Goal: Information Seeking & Learning: Find specific fact

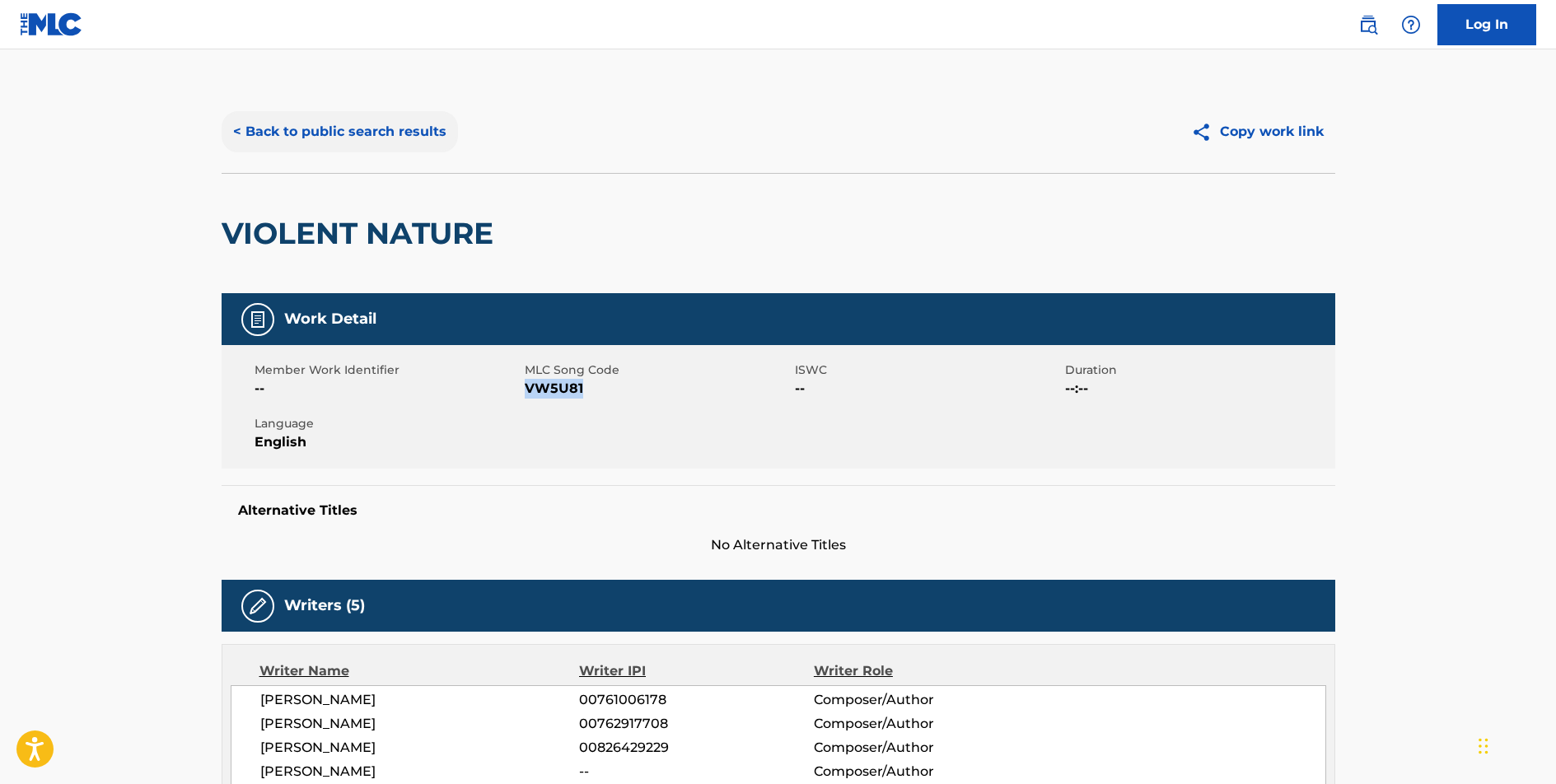
click at [376, 118] on button "< Back to public search results" at bounding box center [340, 132] width 237 height 41
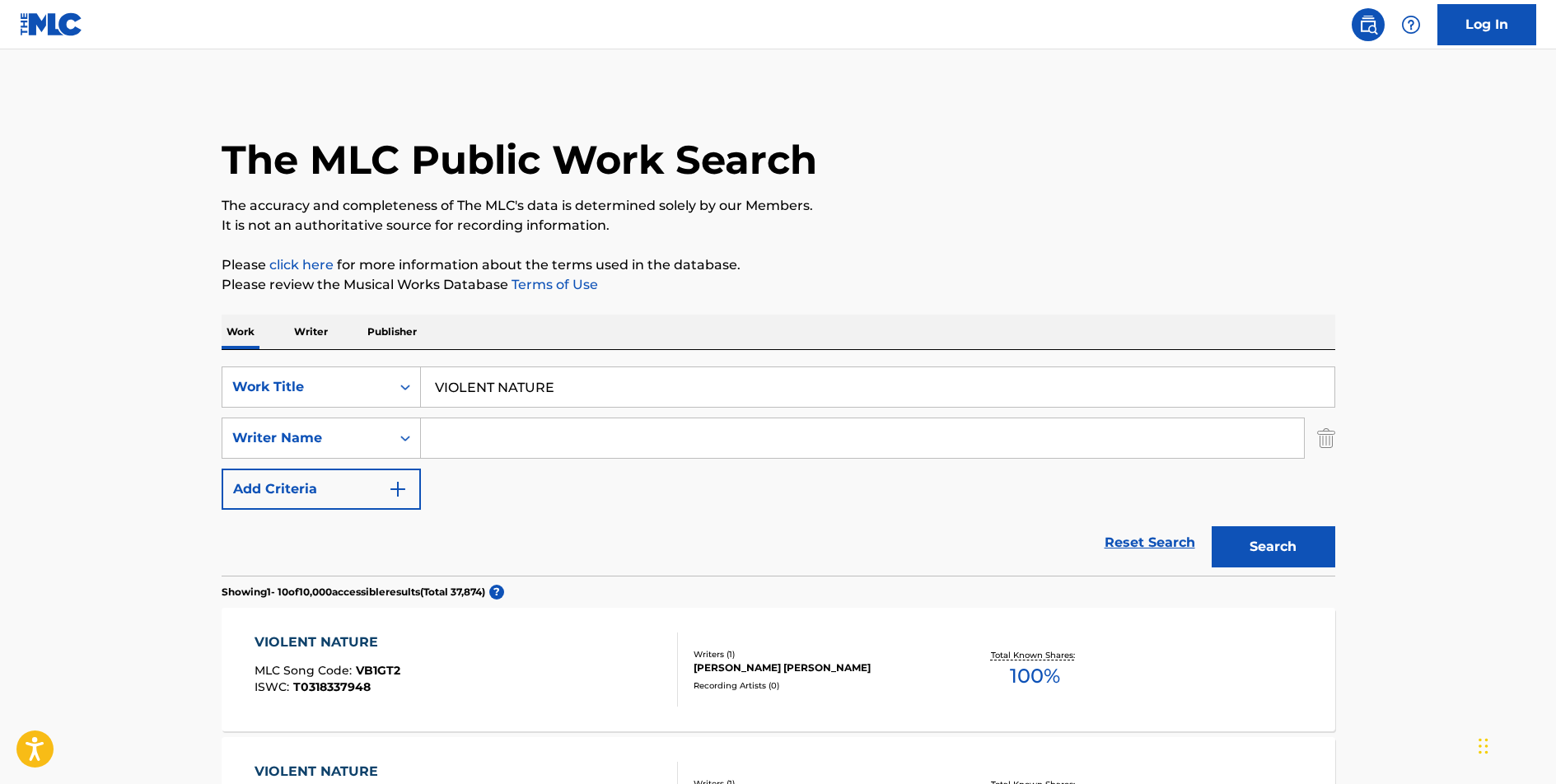
click at [502, 391] on input "VIOLENT NATURE" at bounding box center [877, 387] width 914 height 40
type input "MISERABLE MAN"
click at [1211, 526] on button "Search" at bounding box center [1273, 547] width 123 height 41
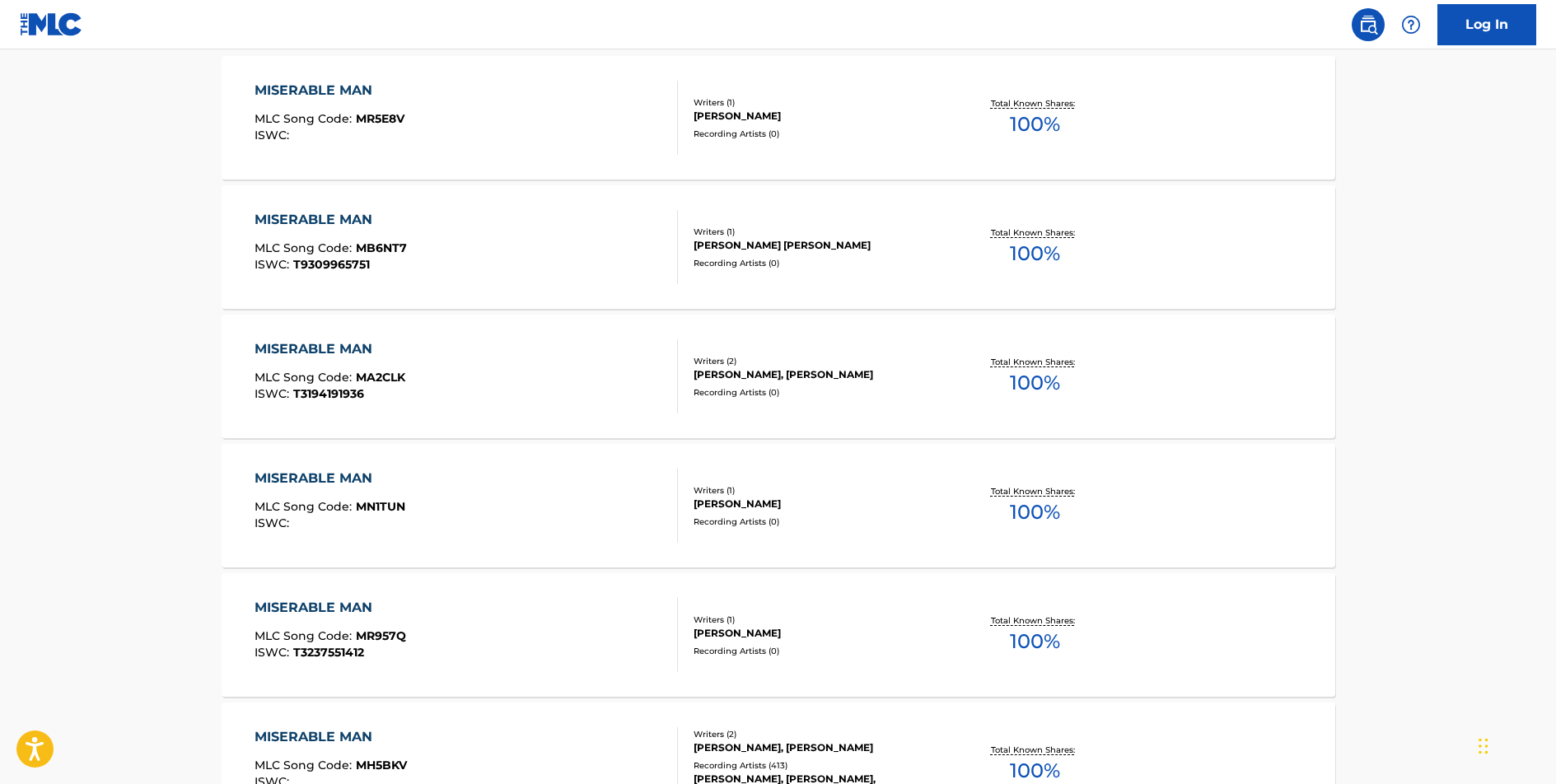
scroll to position [724, 0]
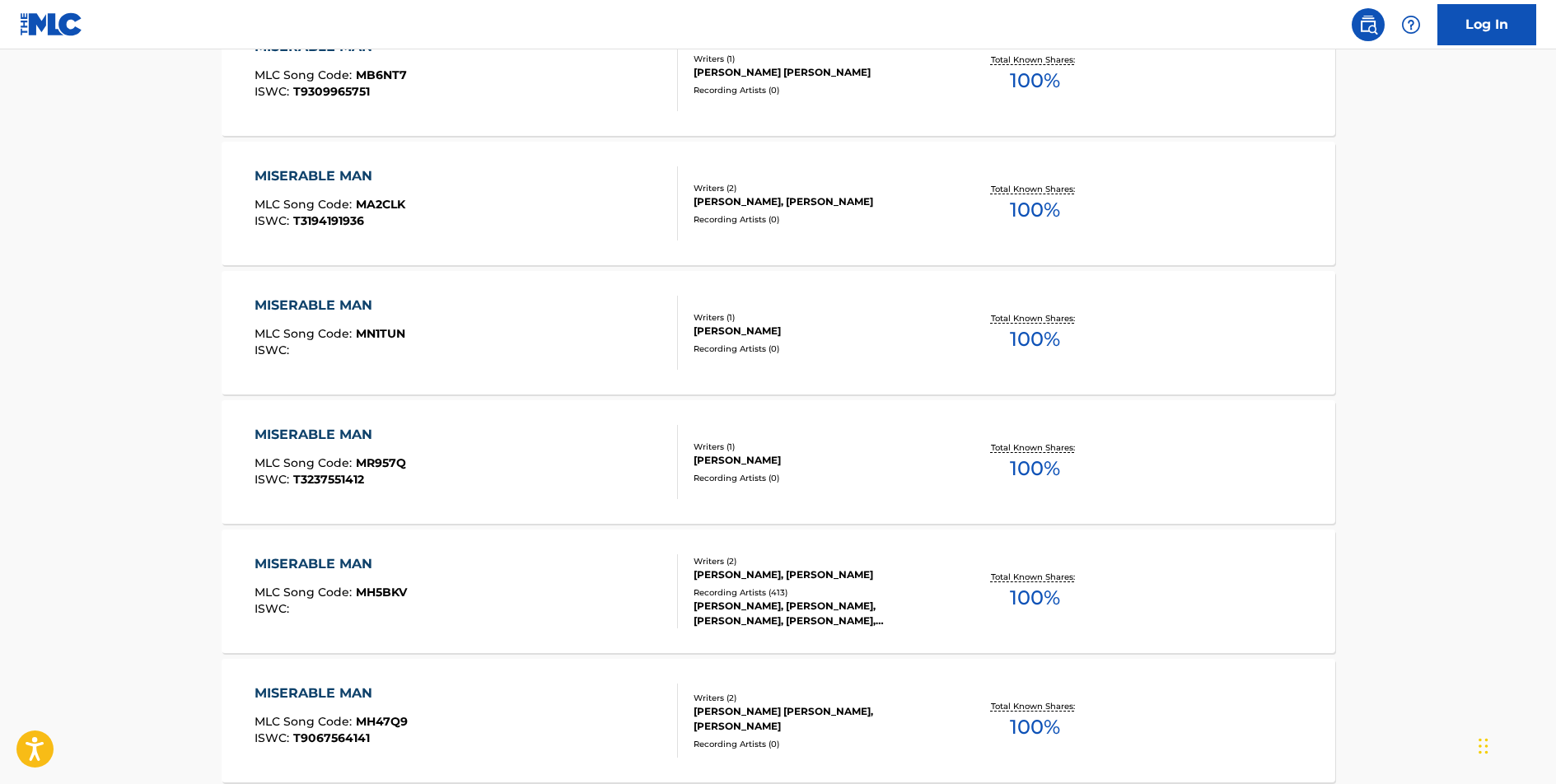
click at [319, 568] on div "MISERABLE MAN" at bounding box center [330, 564] width 152 height 19
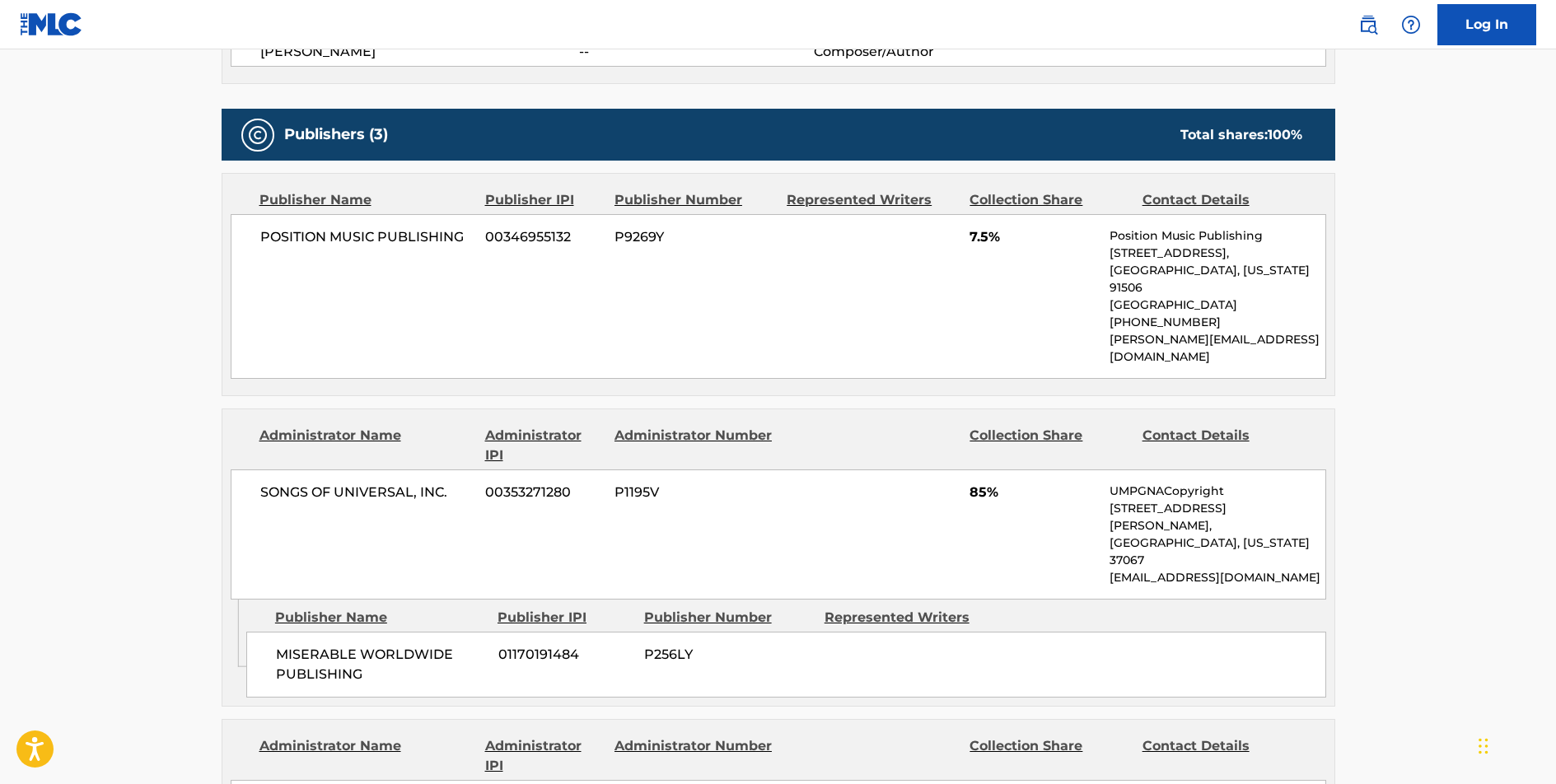
scroll to position [667, 0]
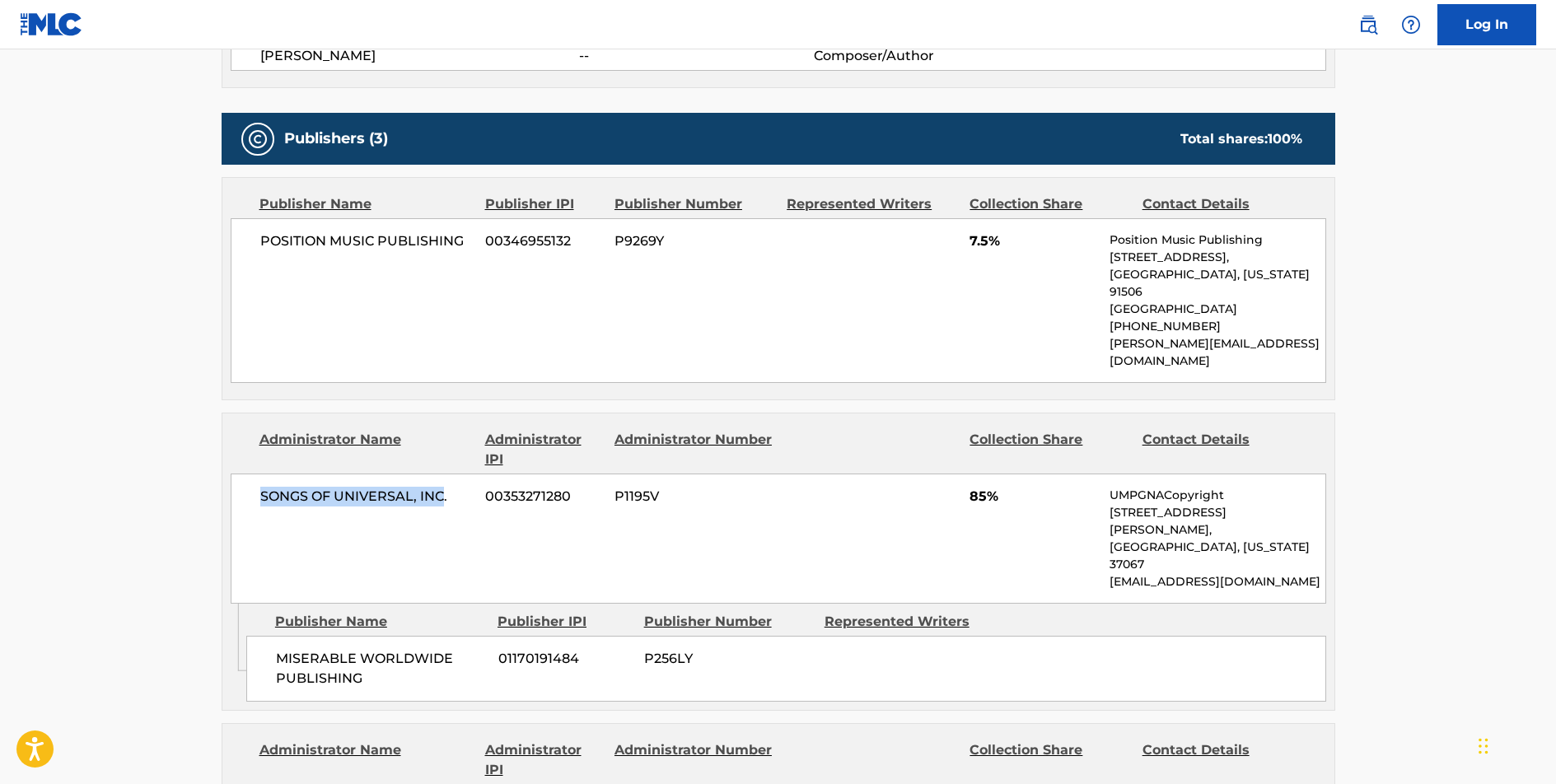
drag, startPoint x: 445, startPoint y: 460, endPoint x: 262, endPoint y: 459, distance: 183.0
click at [262, 487] on span "SONGS OF UNIVERSAL, INC." at bounding box center [367, 496] width 213 height 19
copy span "SONGS OF UNIVERSAL, INC"
drag, startPoint x: 361, startPoint y: 612, endPoint x: 278, endPoint y: 587, distance: 86.7
click at [278, 649] on span "MISERABLE WORLDWIDE PUBLISHING" at bounding box center [380, 668] width 210 height 40
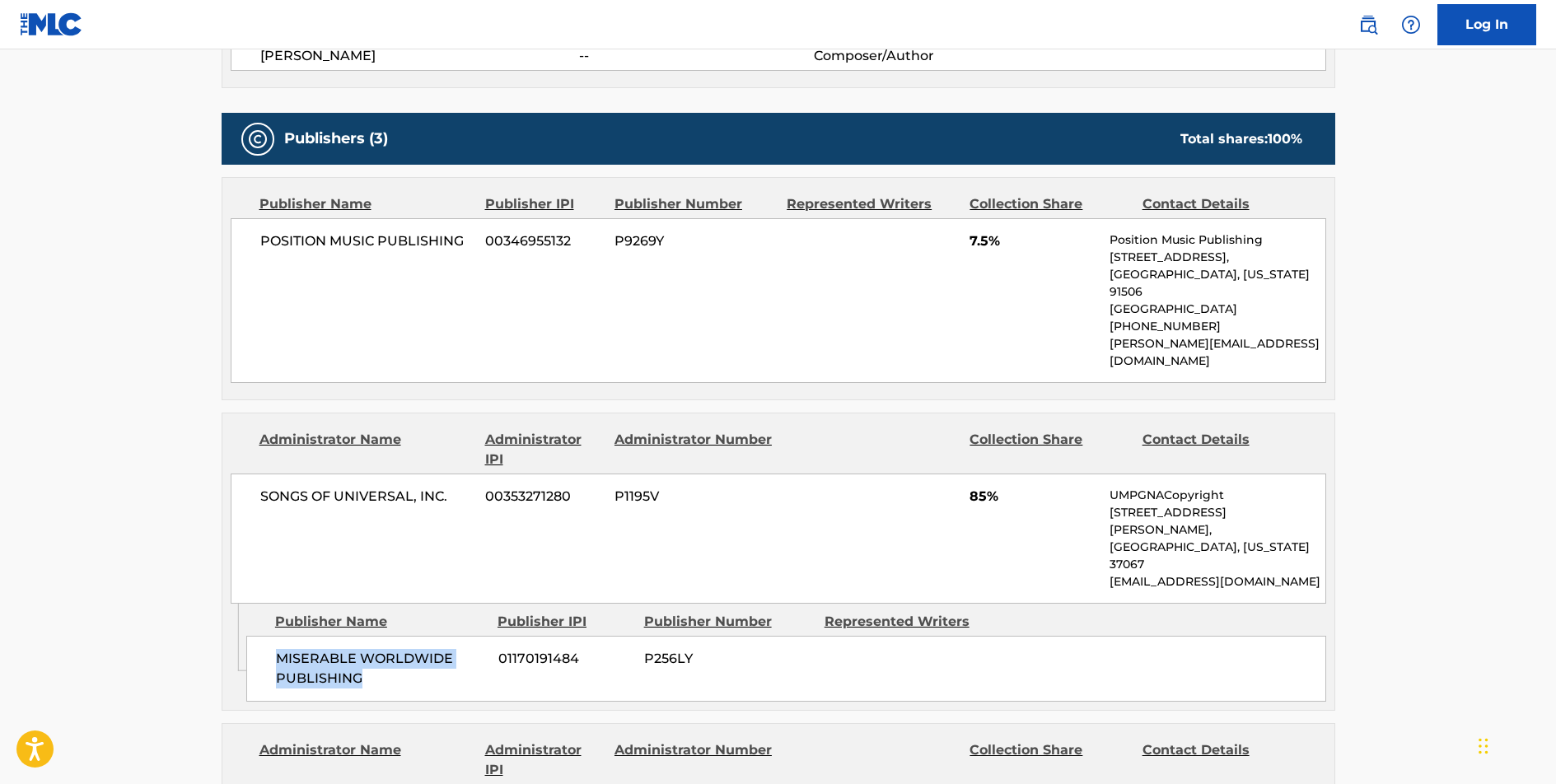
copy span "MISERABLE WORLDWIDE PUBLISHING"
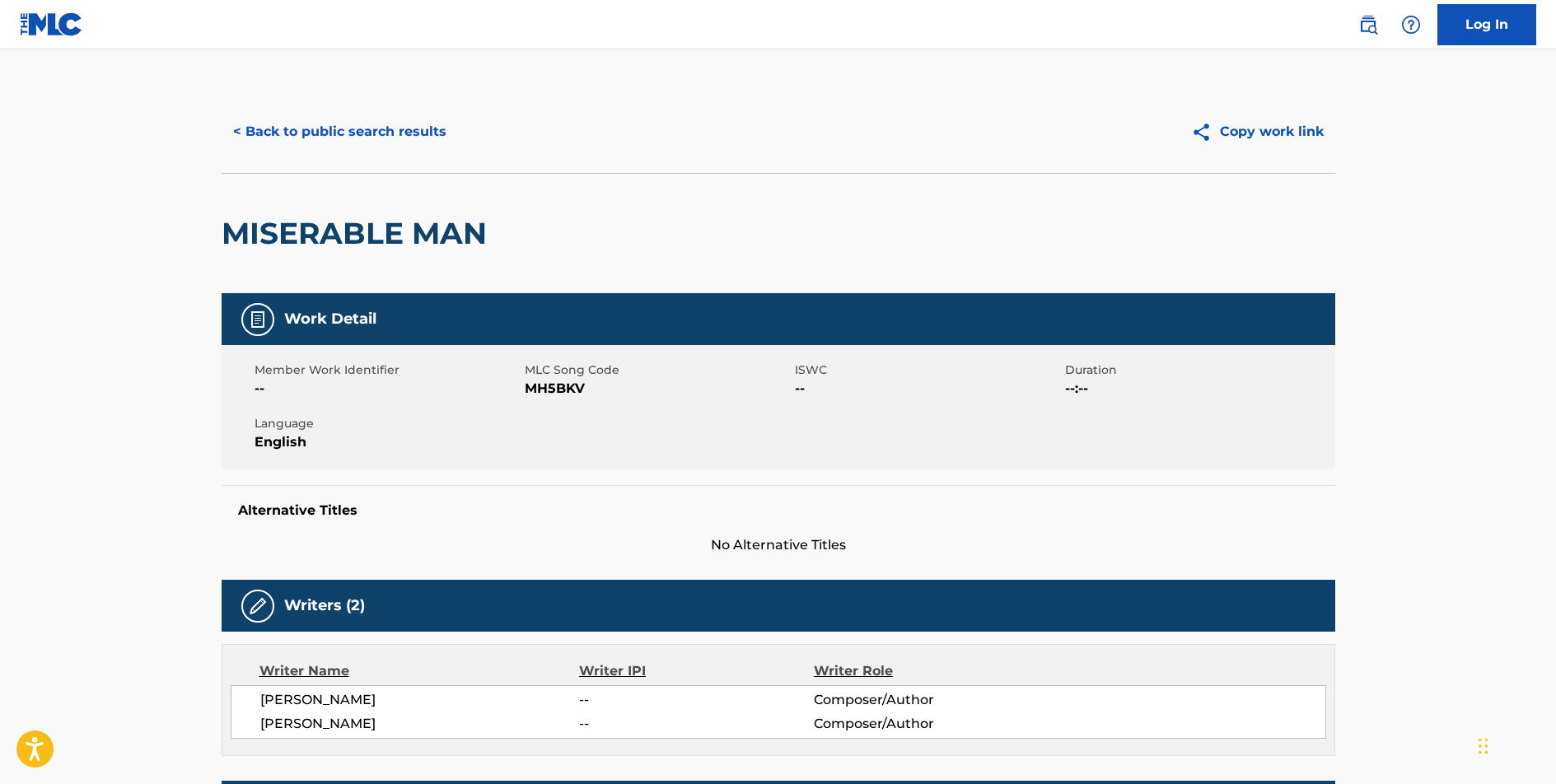
click at [554, 384] on span "MH5BKV" at bounding box center [658, 388] width 266 height 19
copy span "MH5BKV"
